Goal: Information Seeking & Learning: Understand process/instructions

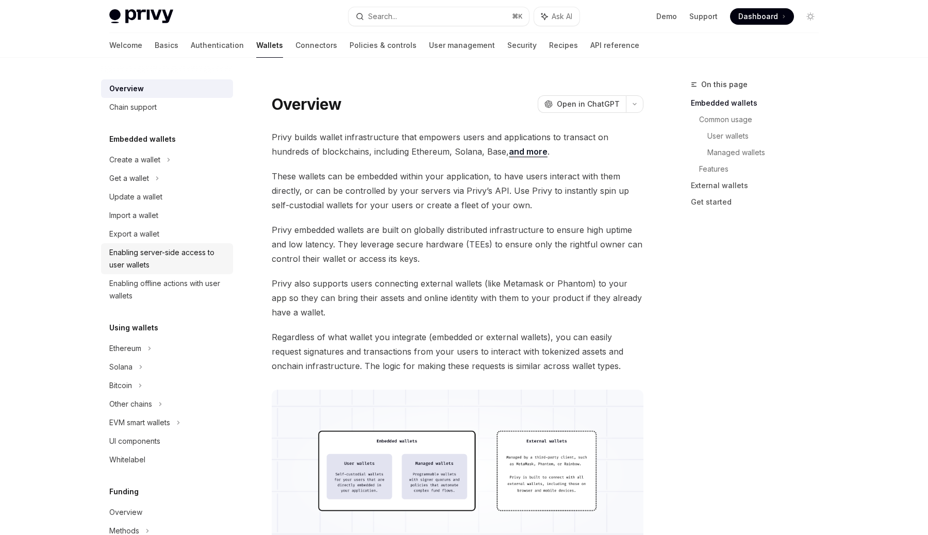
click at [140, 254] on div "Enabling server-side access to user wallets" at bounding box center [168, 258] width 118 height 25
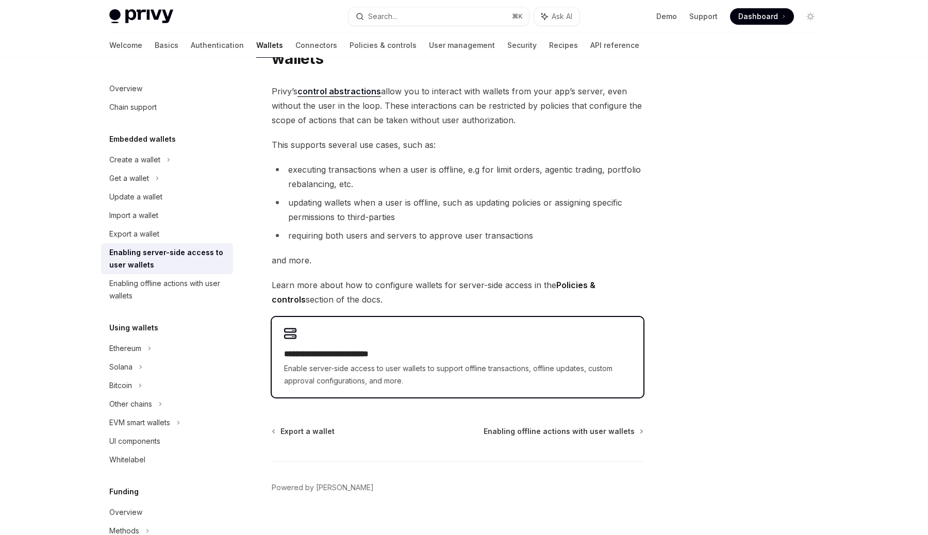
scroll to position [80, 0]
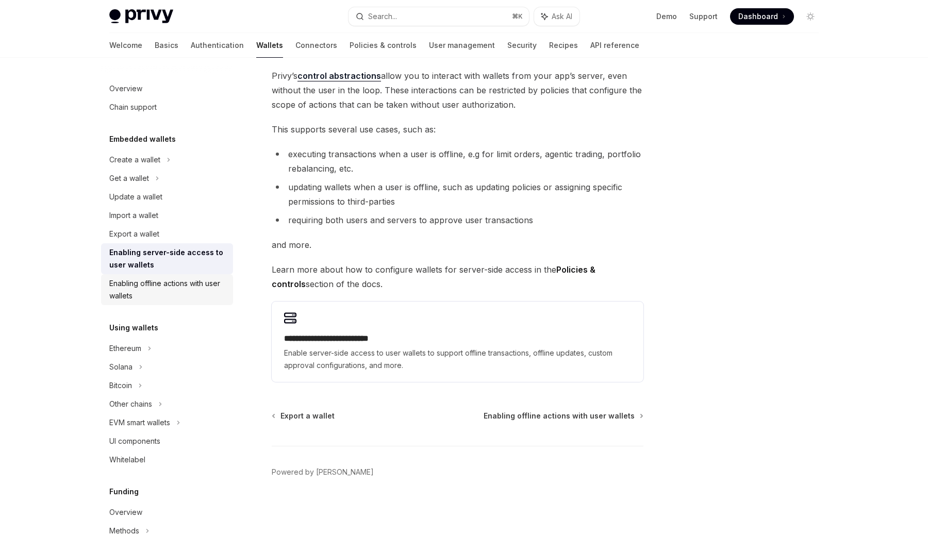
click at [209, 289] on div "Enabling offline actions with user wallets" at bounding box center [168, 289] width 118 height 25
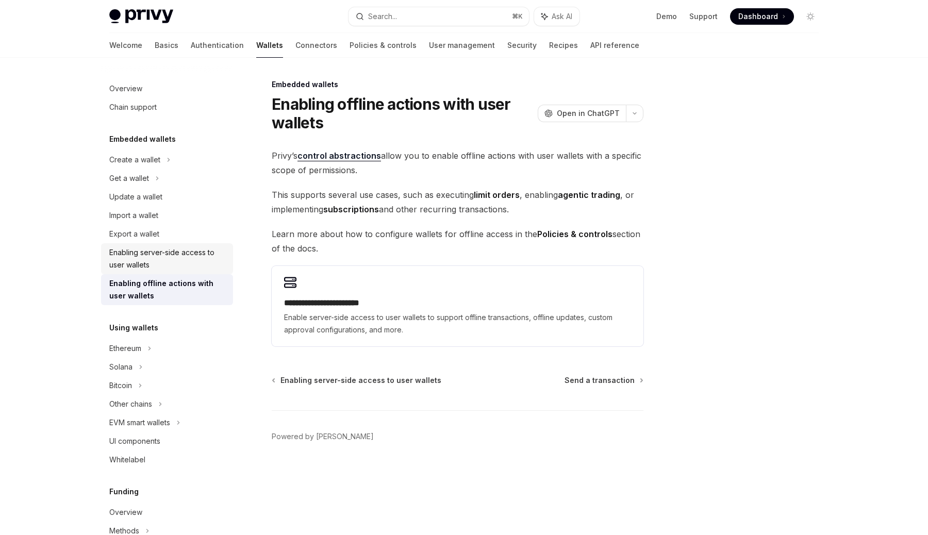
click at [195, 270] on div "Enabling server-side access to user wallets" at bounding box center [168, 258] width 118 height 25
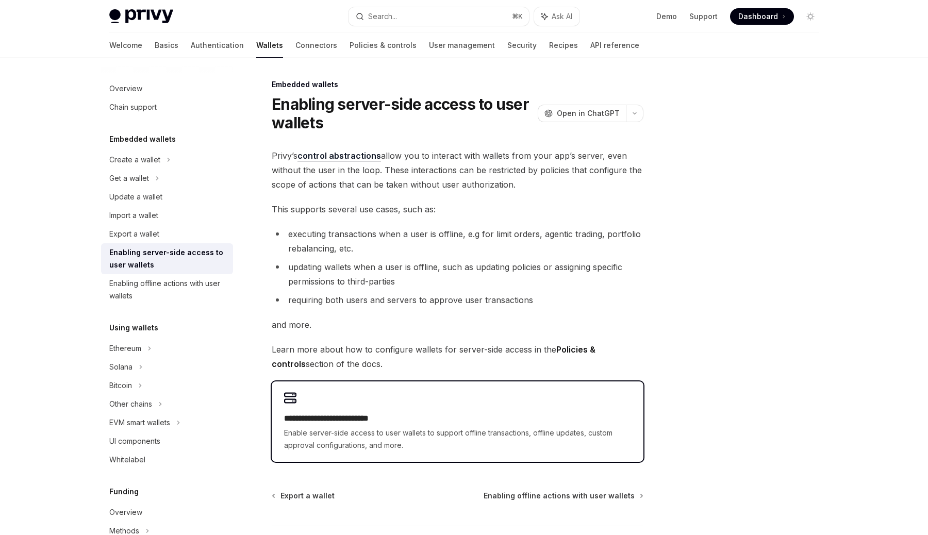
scroll to position [68, 0]
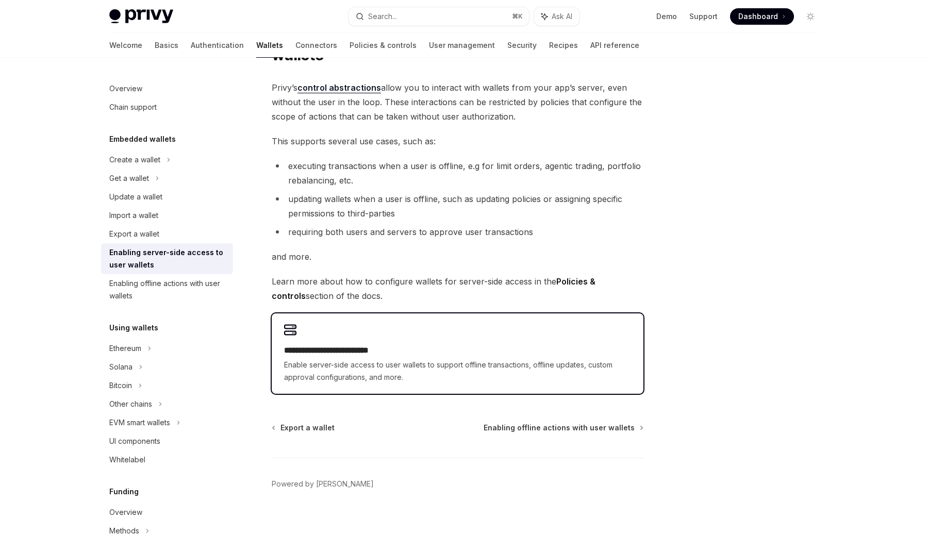
click at [406, 344] on h2 "**********" at bounding box center [457, 350] width 347 height 12
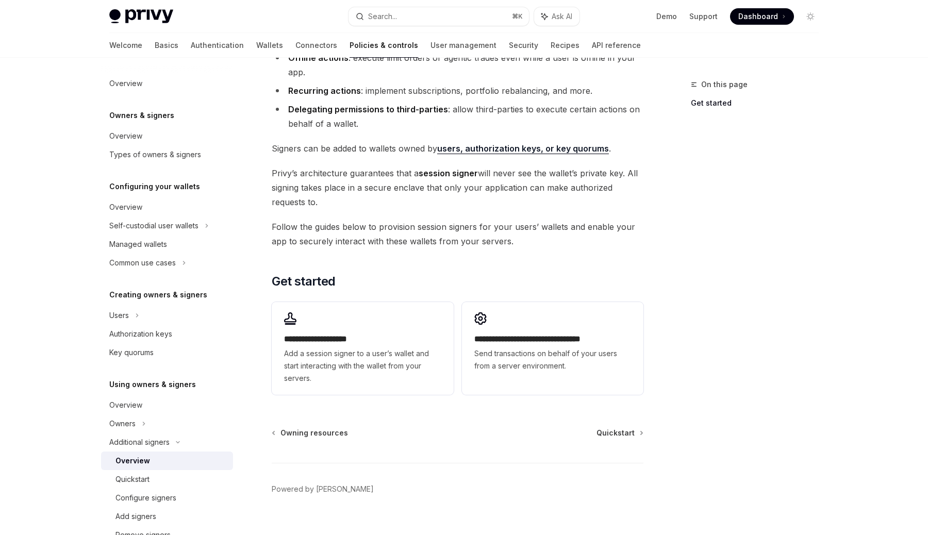
scroll to position [150, 0]
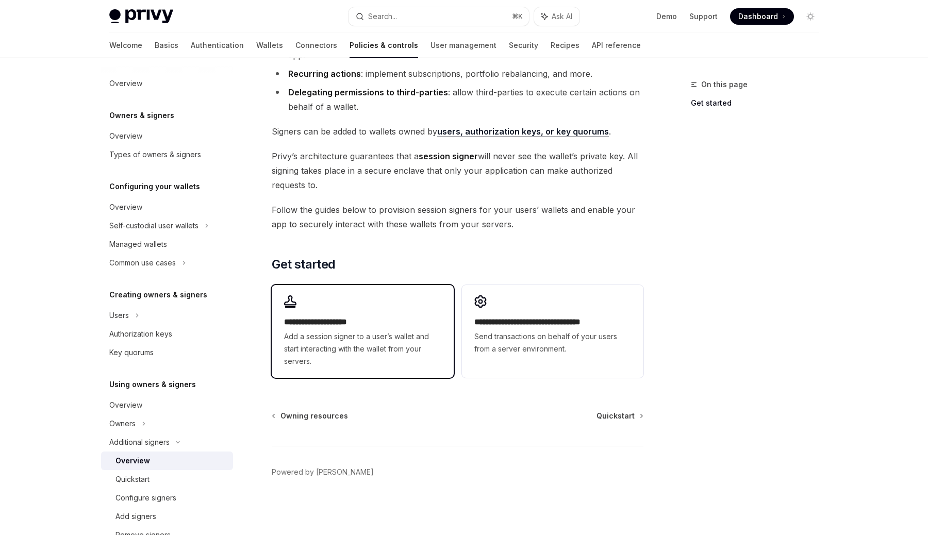
click at [415, 322] on h2 "**********" at bounding box center [362, 322] width 157 height 12
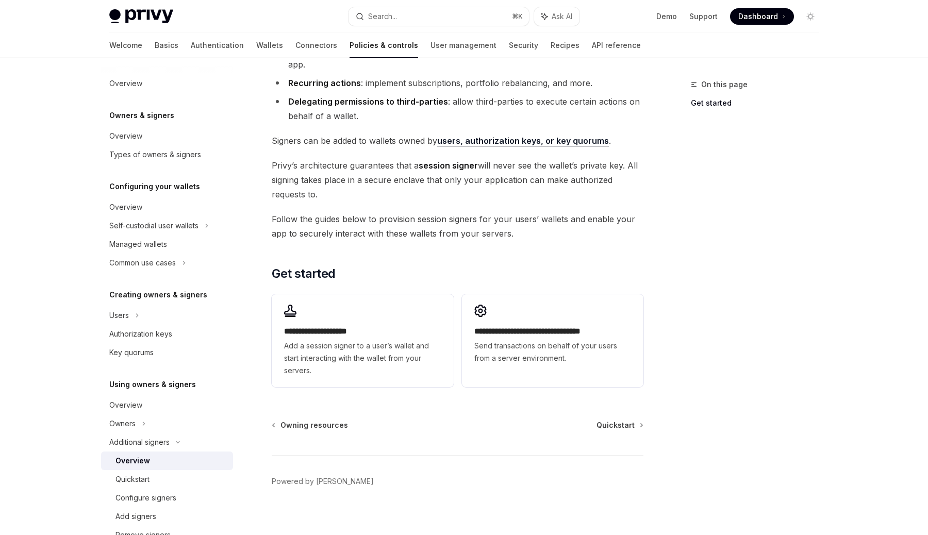
scroll to position [150, 0]
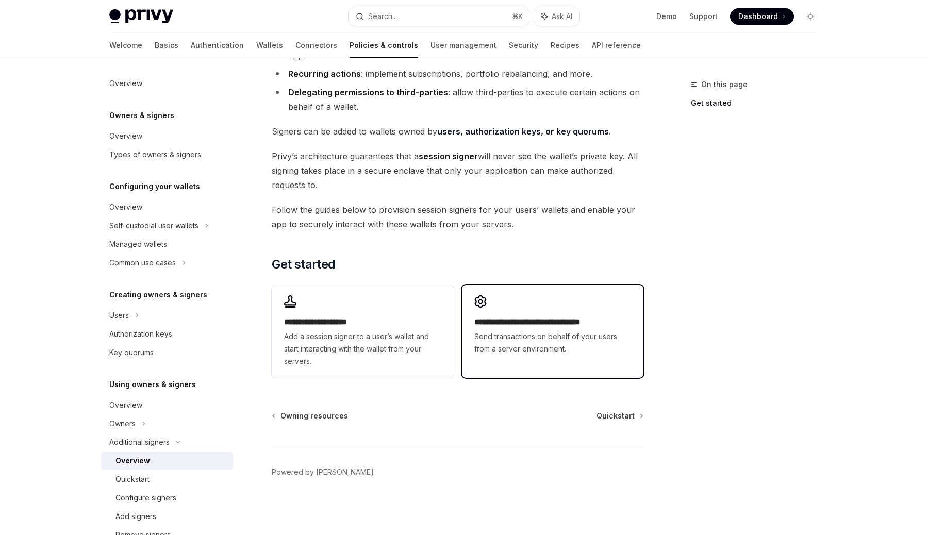
click at [558, 359] on div "**********" at bounding box center [553, 325] width 182 height 80
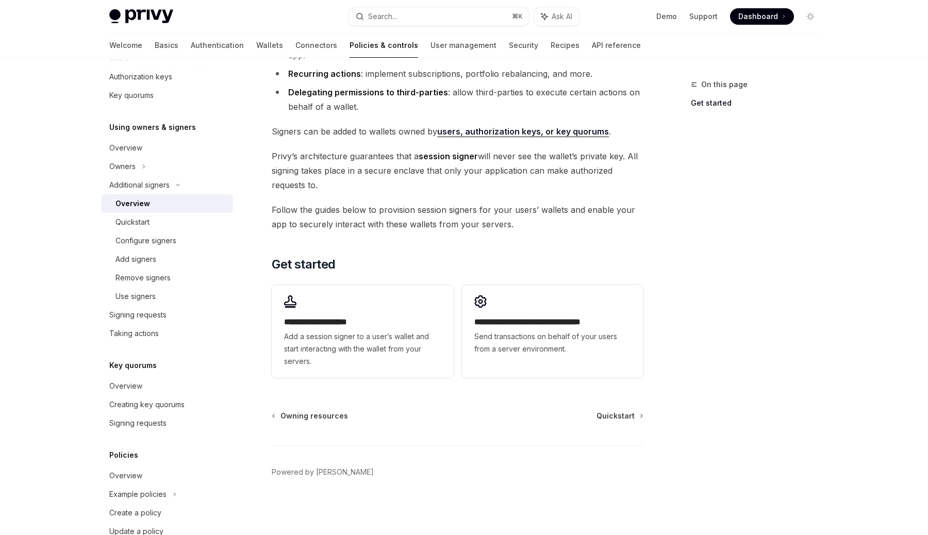
type textarea "*"
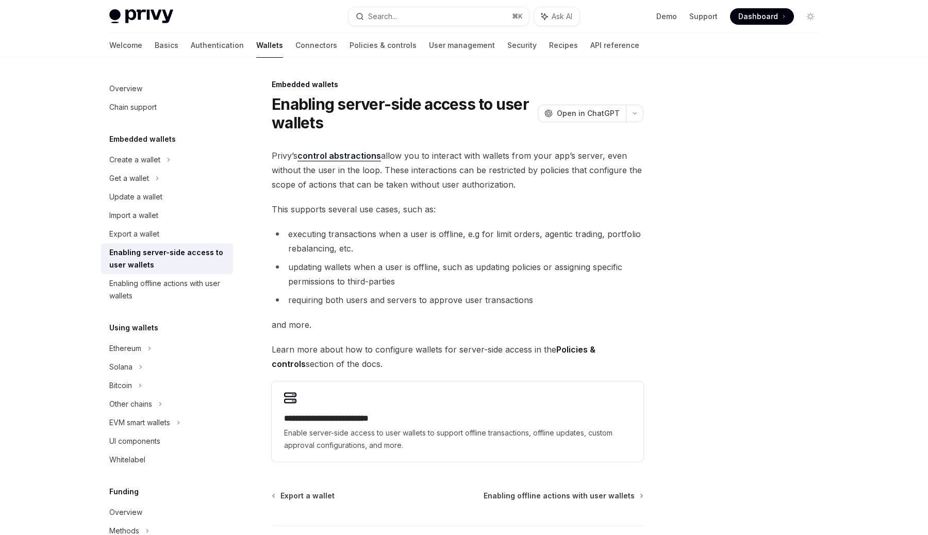
click at [338, 204] on span "This supports several use cases, such as:" at bounding box center [458, 209] width 372 height 14
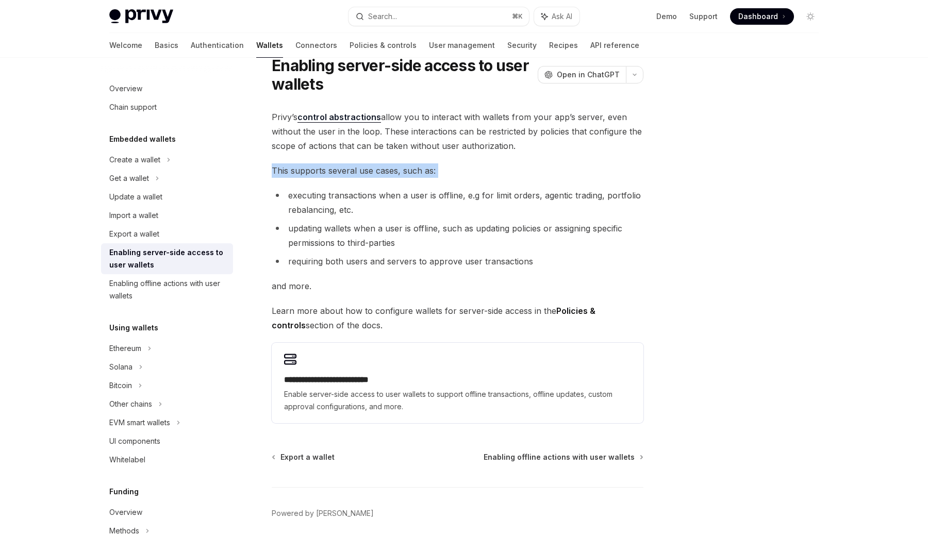
scroll to position [46, 0]
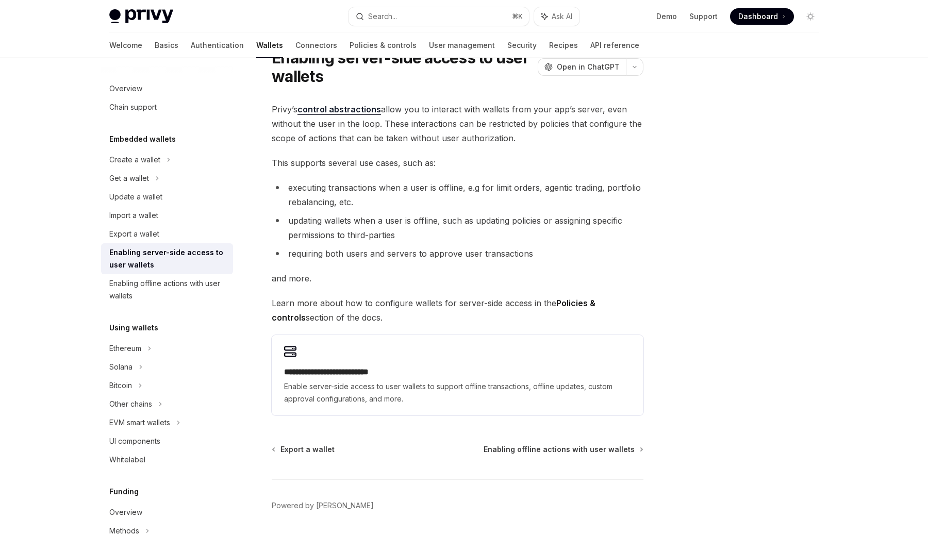
click at [424, 183] on li "executing transactions when a user is offline, e.g for limit orders, agentic tr…" at bounding box center [458, 194] width 372 height 29
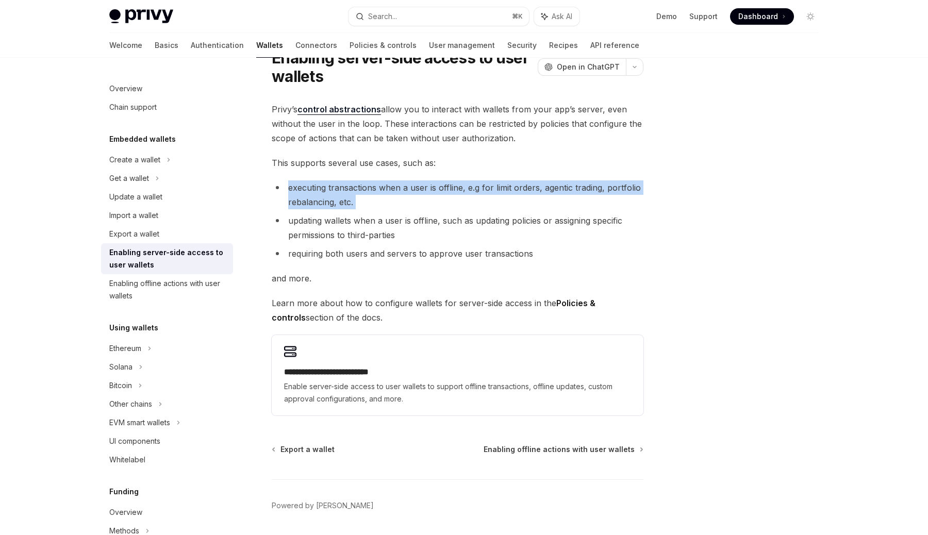
click at [424, 183] on li "executing transactions when a user is offline, e.g for limit orders, agentic tr…" at bounding box center [458, 194] width 372 height 29
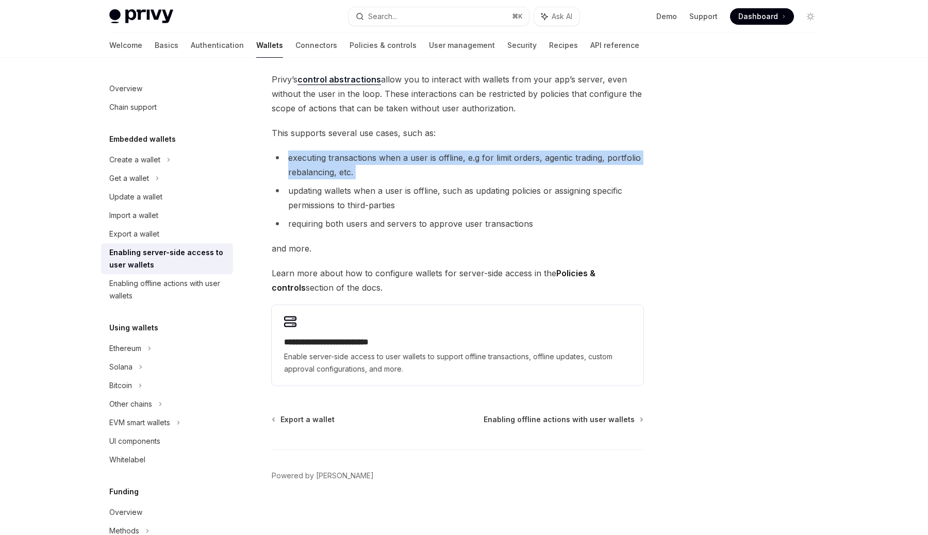
scroll to position [80, 0]
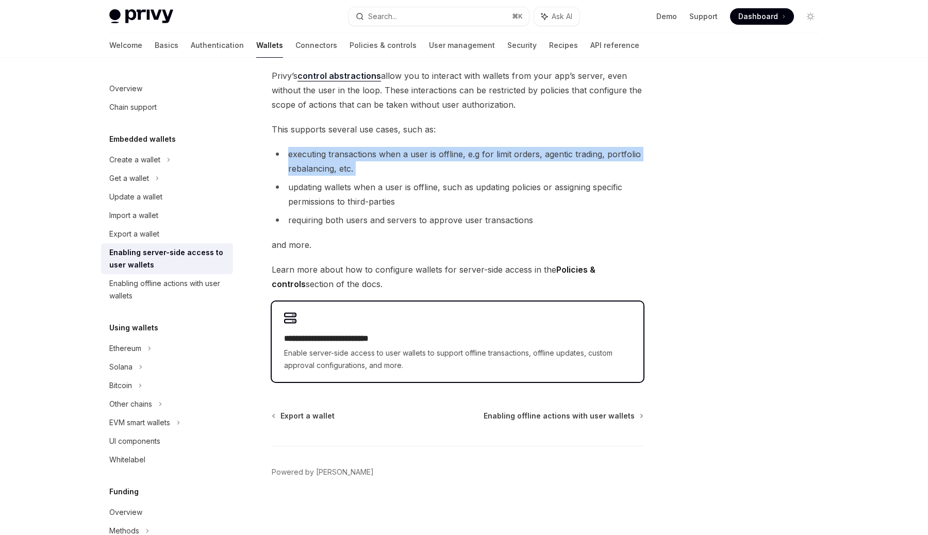
click at [379, 332] on div "**********" at bounding box center [458, 342] width 372 height 80
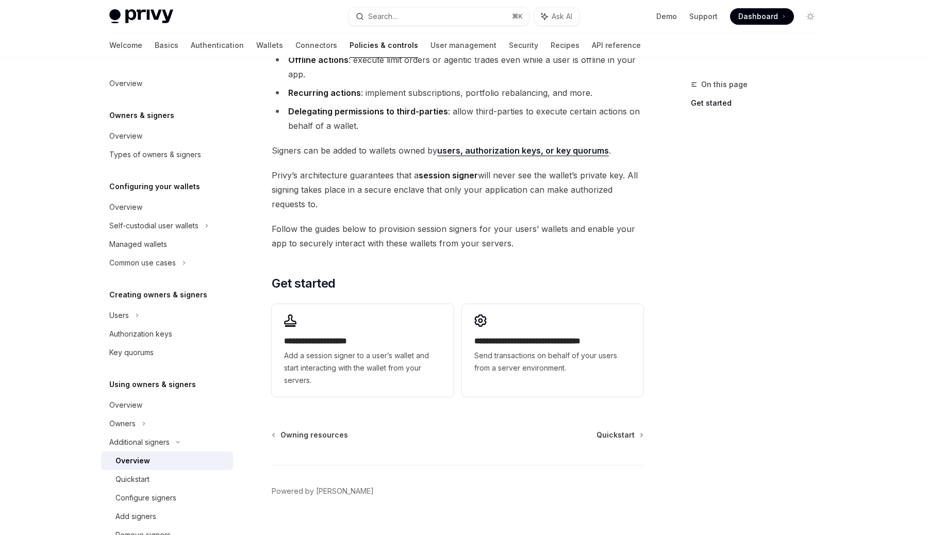
scroll to position [133, 0]
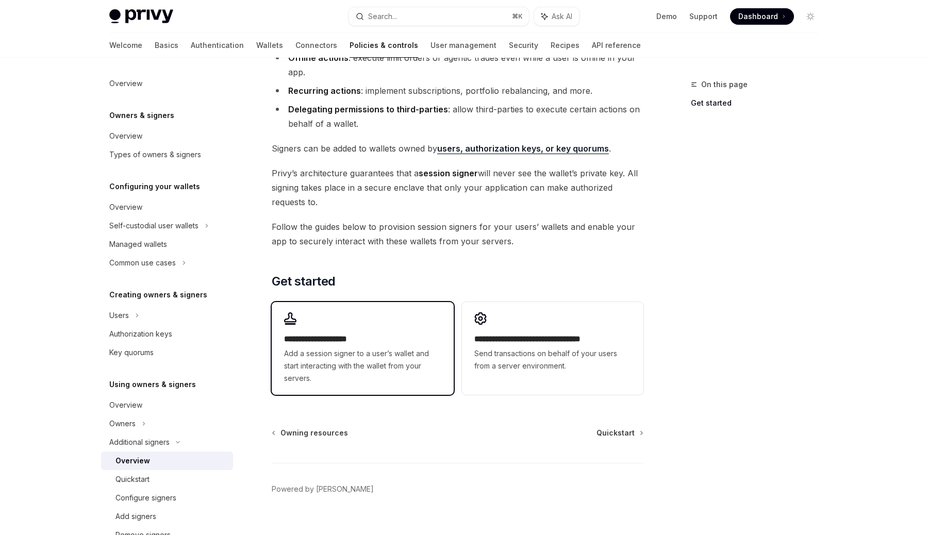
click at [356, 328] on div "**********" at bounding box center [363, 348] width 182 height 93
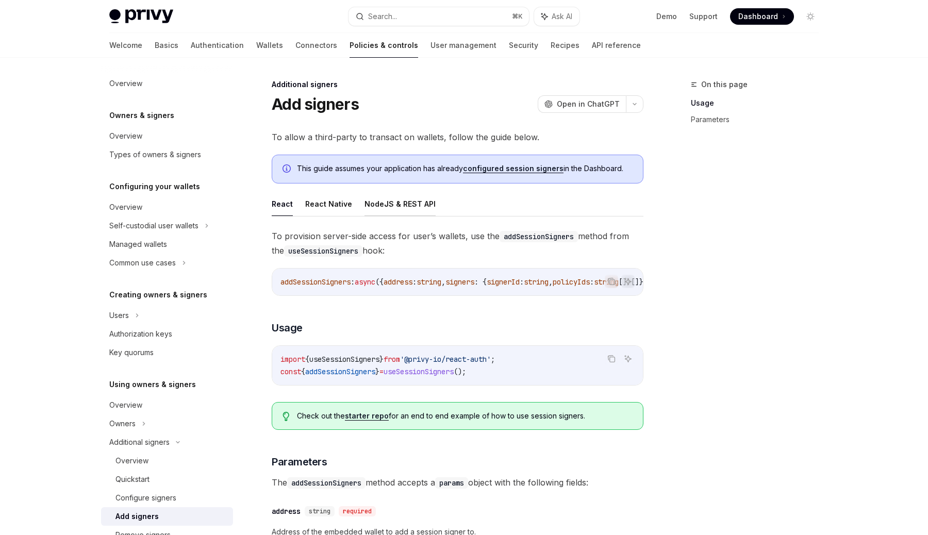
click at [388, 204] on button "NodeJS & REST API" at bounding box center [400, 204] width 71 height 24
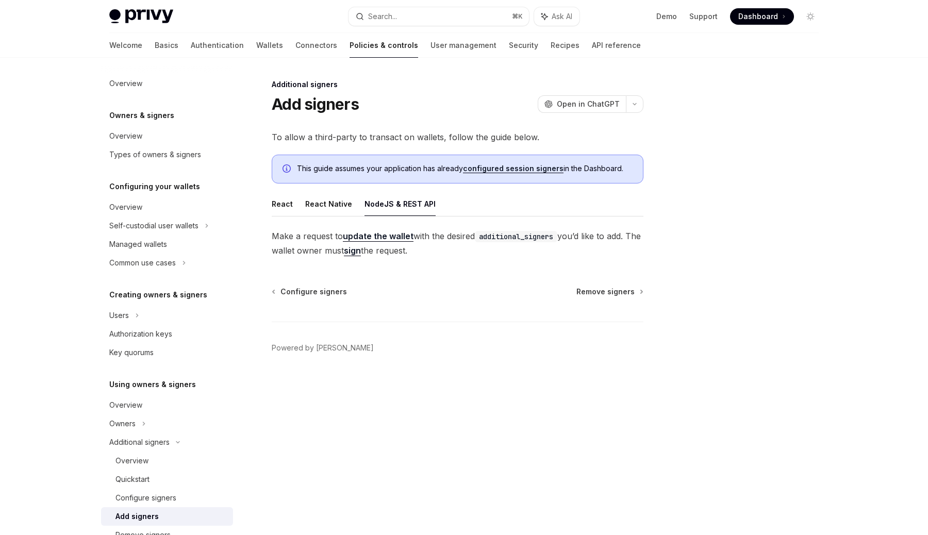
click at [512, 240] on code "additional_signers" at bounding box center [516, 236] width 83 height 11
click at [278, 204] on button "React" at bounding box center [282, 204] width 21 height 24
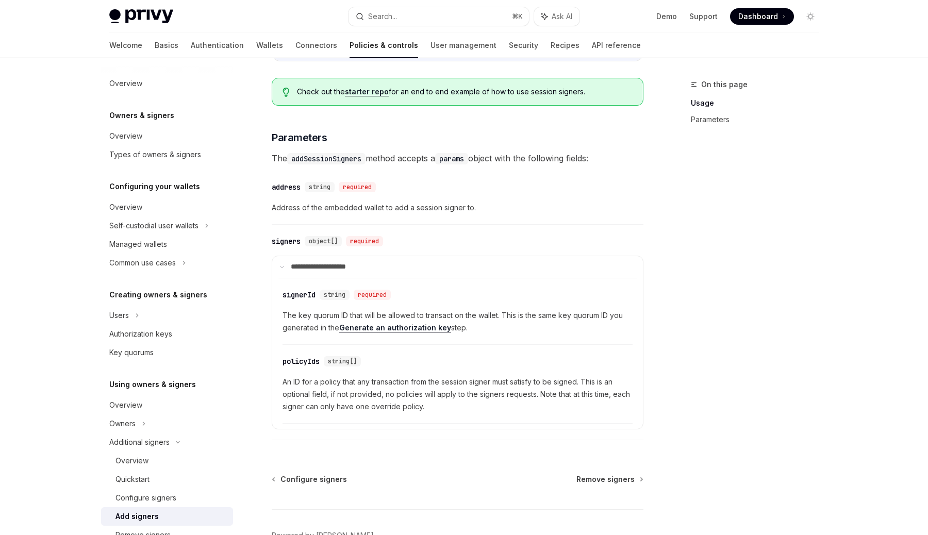
scroll to position [332, 0]
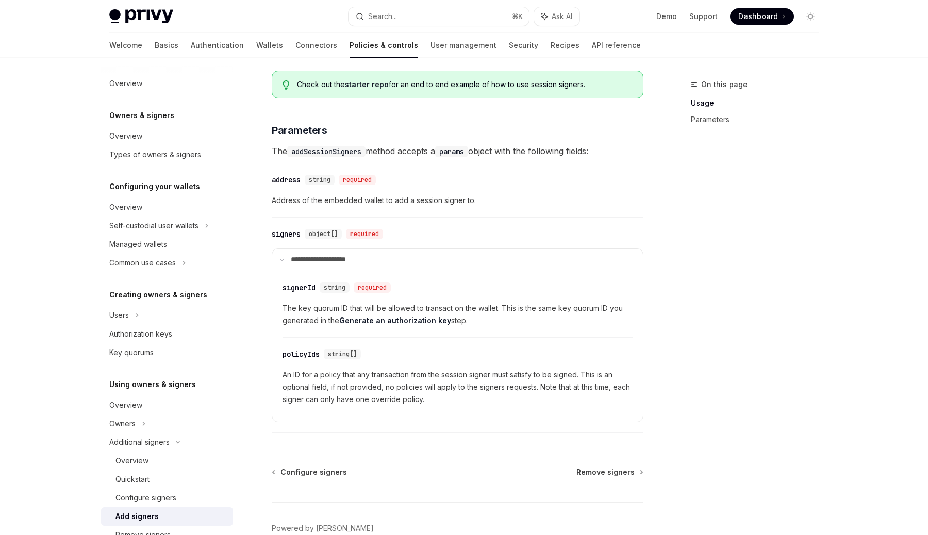
click at [368, 325] on link "Generate an authorization key" at bounding box center [395, 320] width 112 height 9
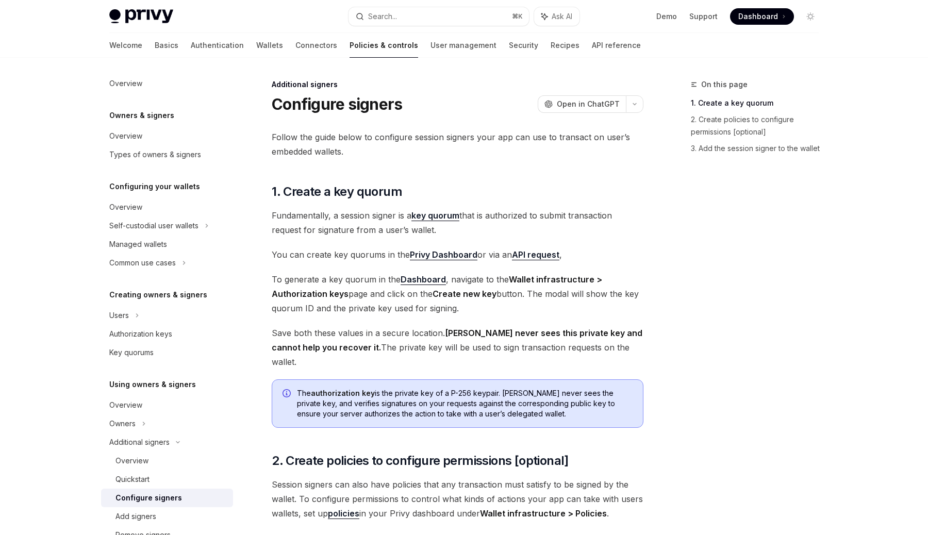
click at [538, 256] on link "API request" at bounding box center [535, 255] width 47 height 11
type textarea "*"
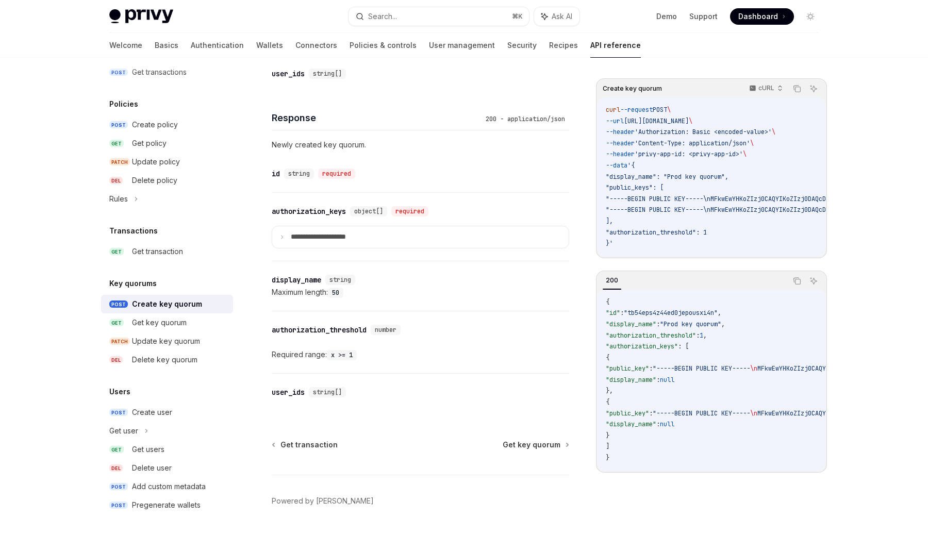
scroll to position [553, 0]
